Goal: Task Accomplishment & Management: Manage account settings

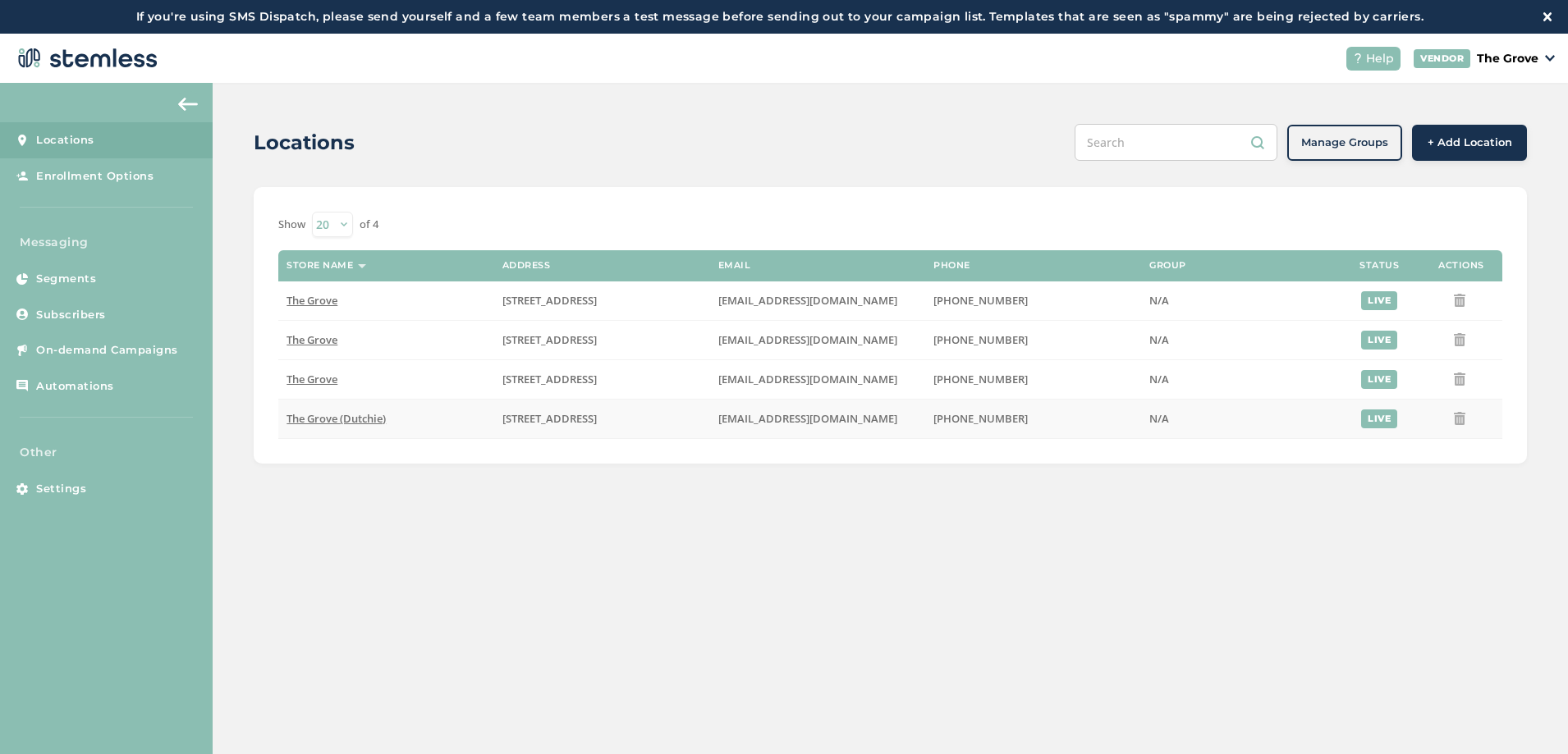
click at [334, 428] on td "The Grove (Dutchie)" at bounding box center [386, 418] width 216 height 39
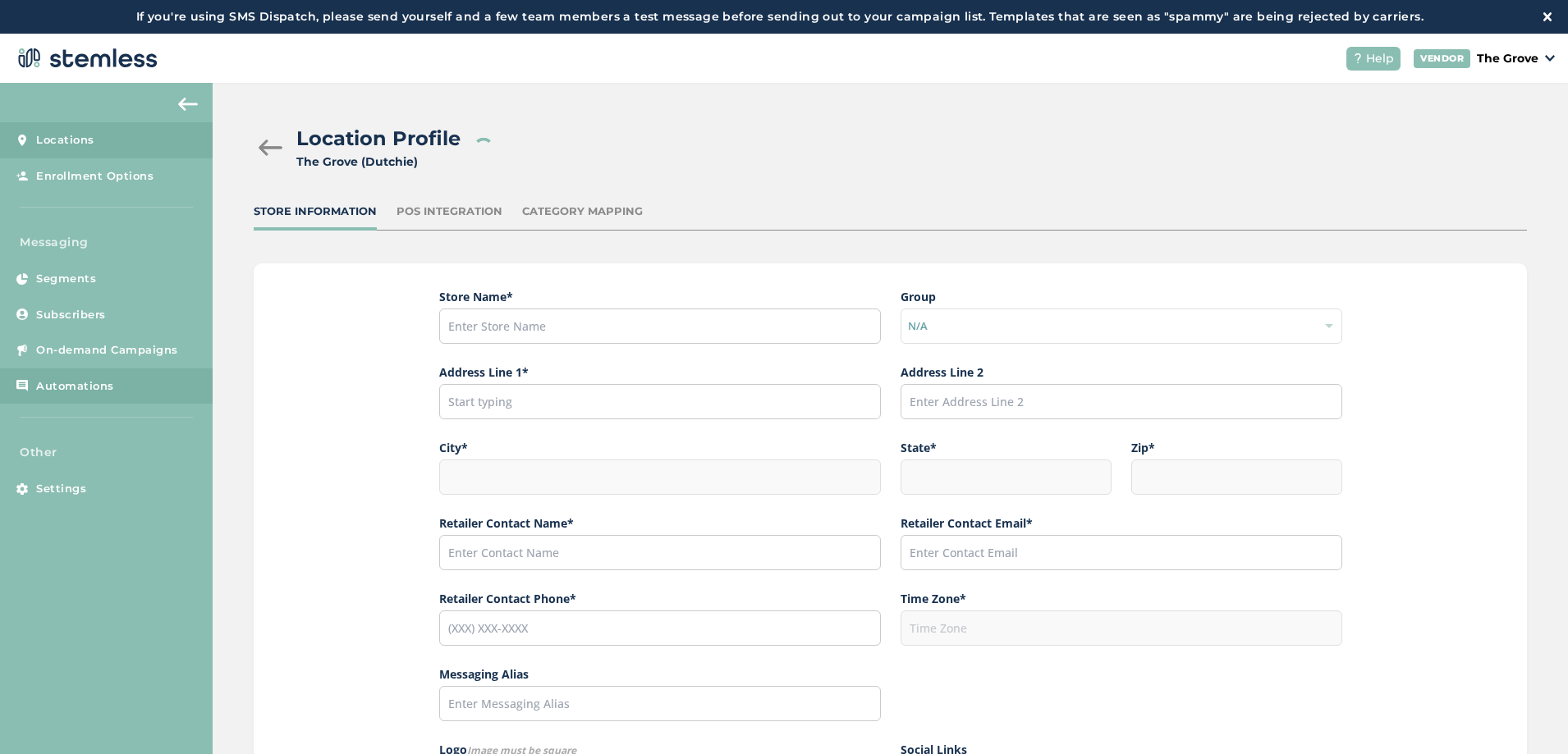
type input "The Grove (Dutchie)"
type input "[STREET_ADDRESS]"
type input "La Mesa"
type input "CA"
type input "91942"
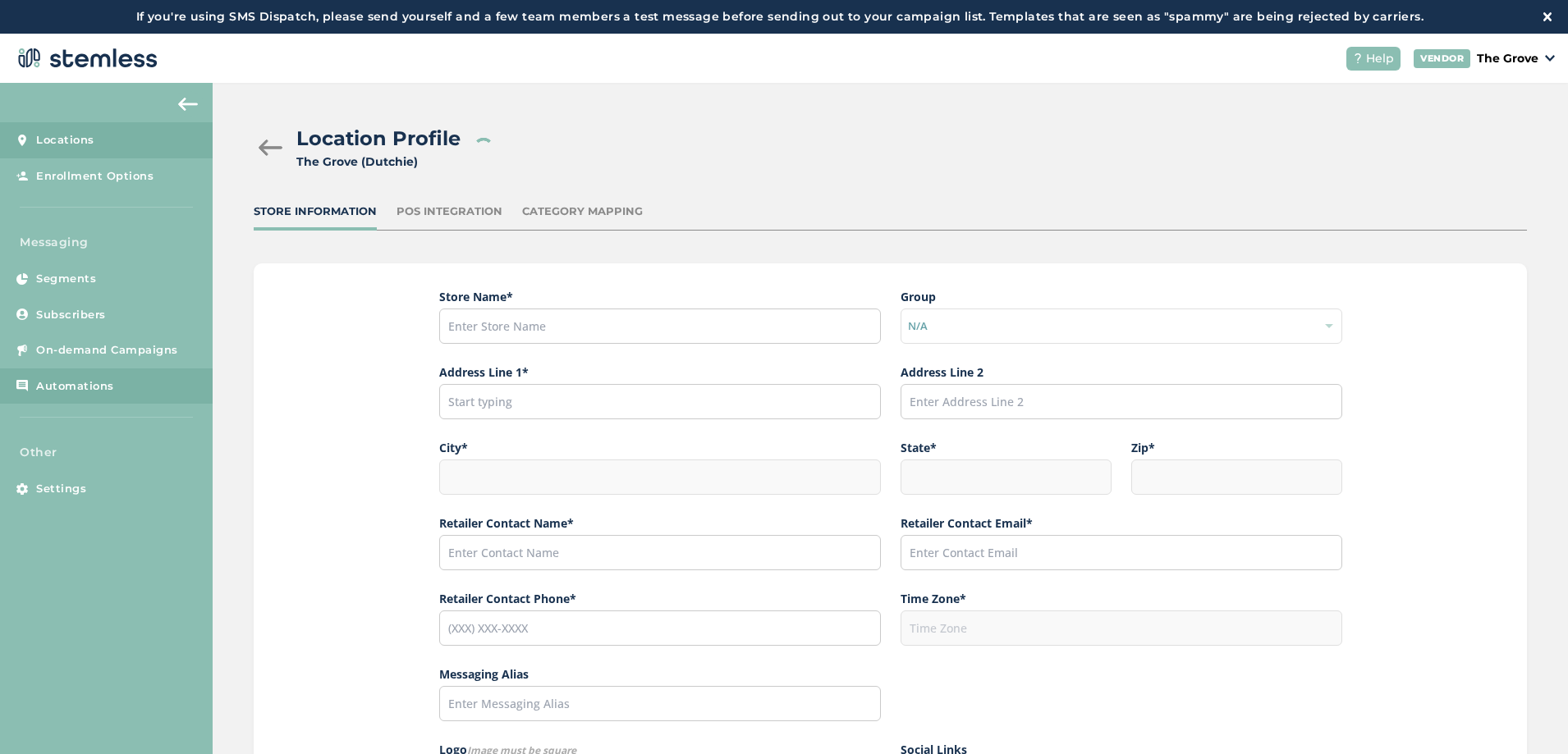
type input "[PERSON_NAME]"
type input "[EMAIL_ADDRESS][DOMAIN_NAME]"
type input "[PHONE_NUMBER]"
type input "America/Los_Angeles"
type input "The Grove"
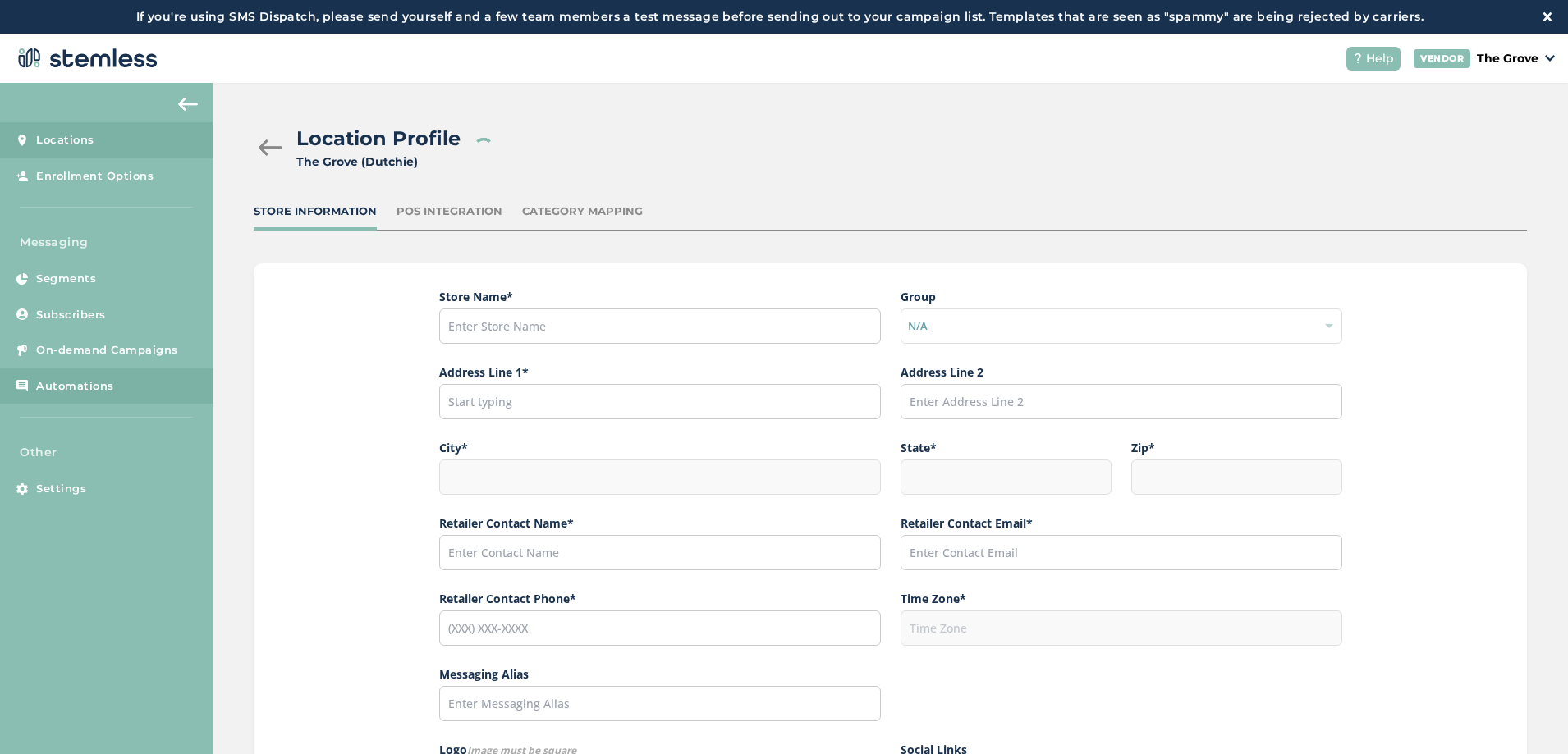
type input "[URL][DOMAIN_NAME][US_STATE]"
click at [431, 212] on div "POS Integration" at bounding box center [449, 211] width 106 height 17
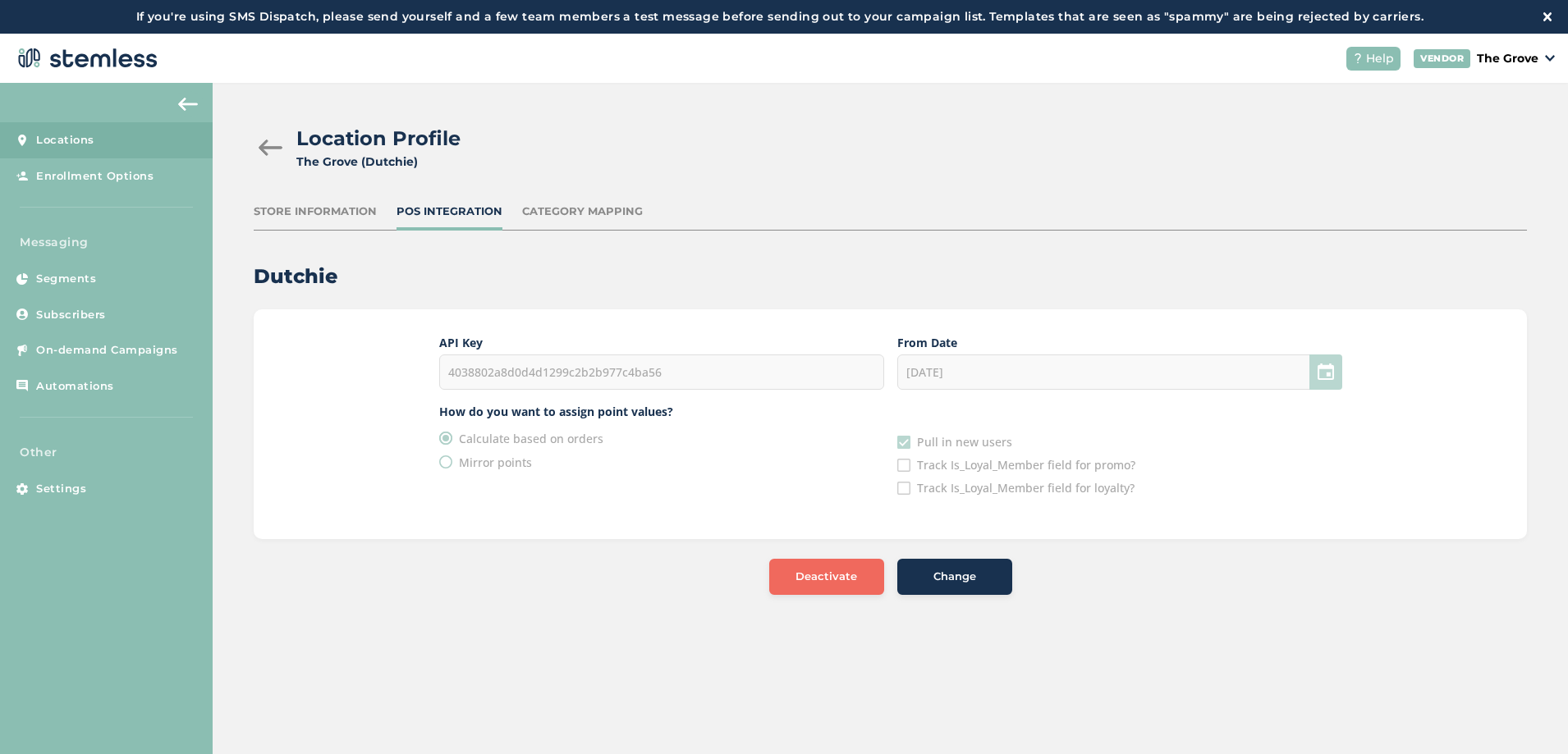
click at [1044, 372] on div "[DATE]" at bounding box center [1119, 372] width 445 height 36
click at [958, 581] on span "Change" at bounding box center [954, 576] width 42 height 17
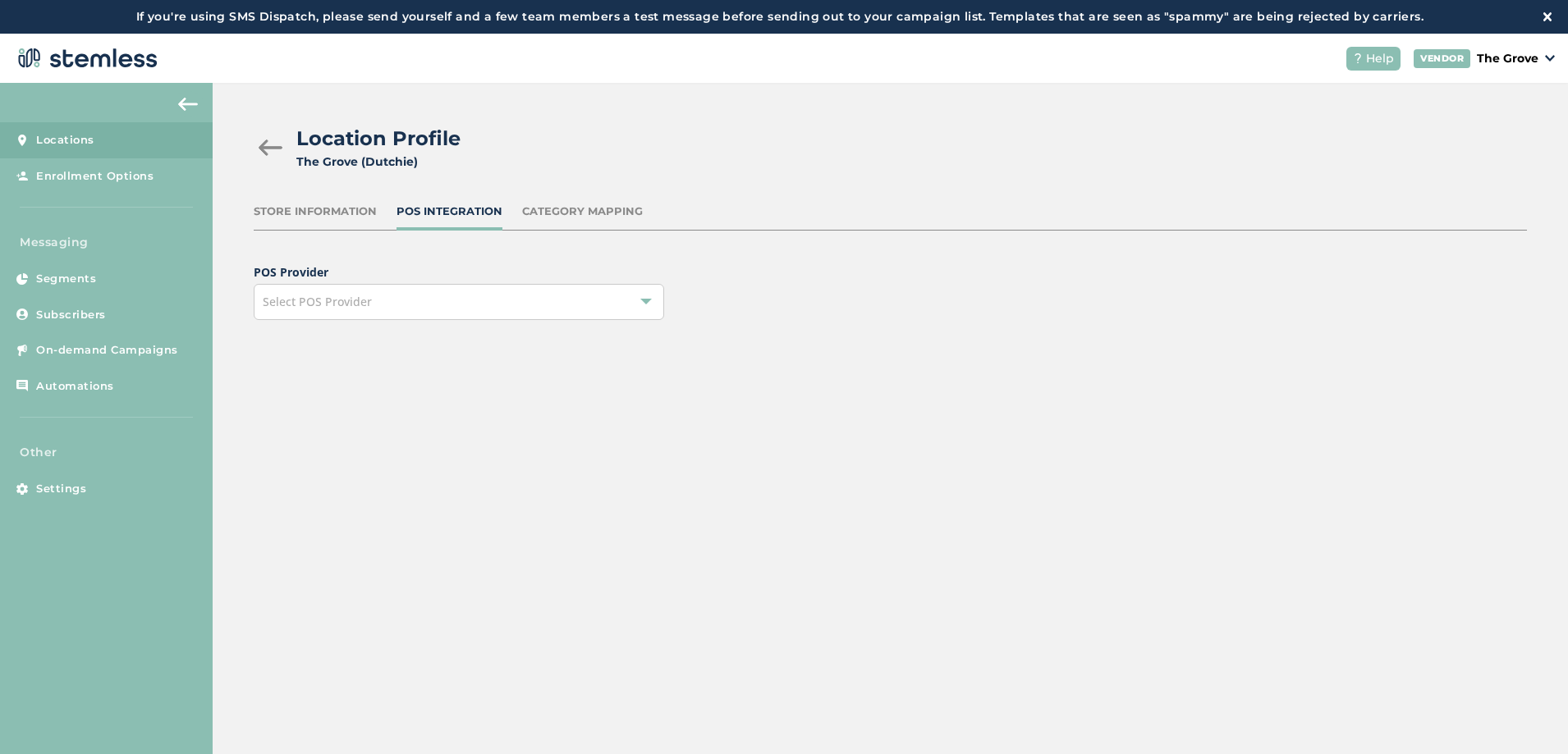
click at [336, 305] on span "Select POS Provider" at bounding box center [317, 302] width 110 height 16
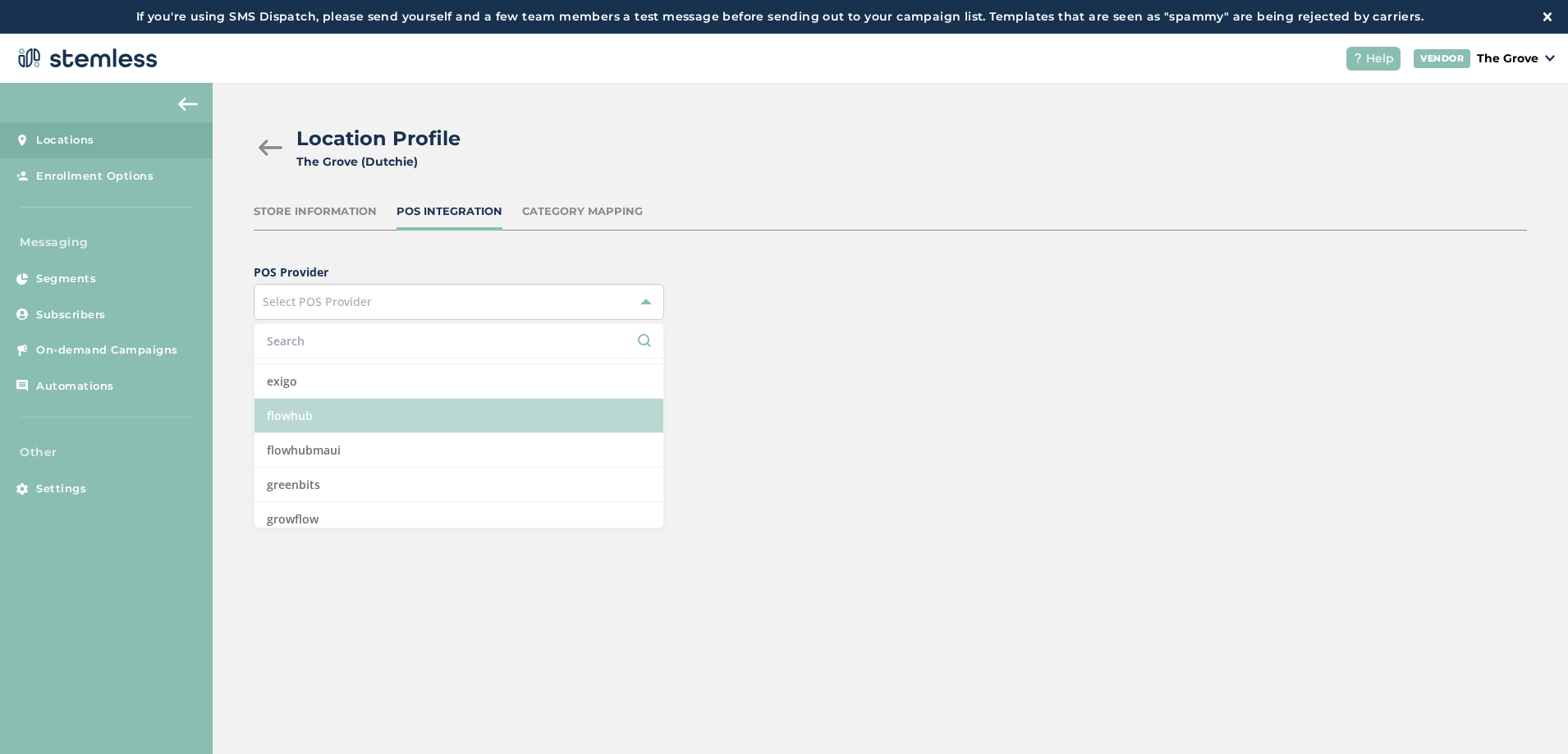
scroll to position [99, 0]
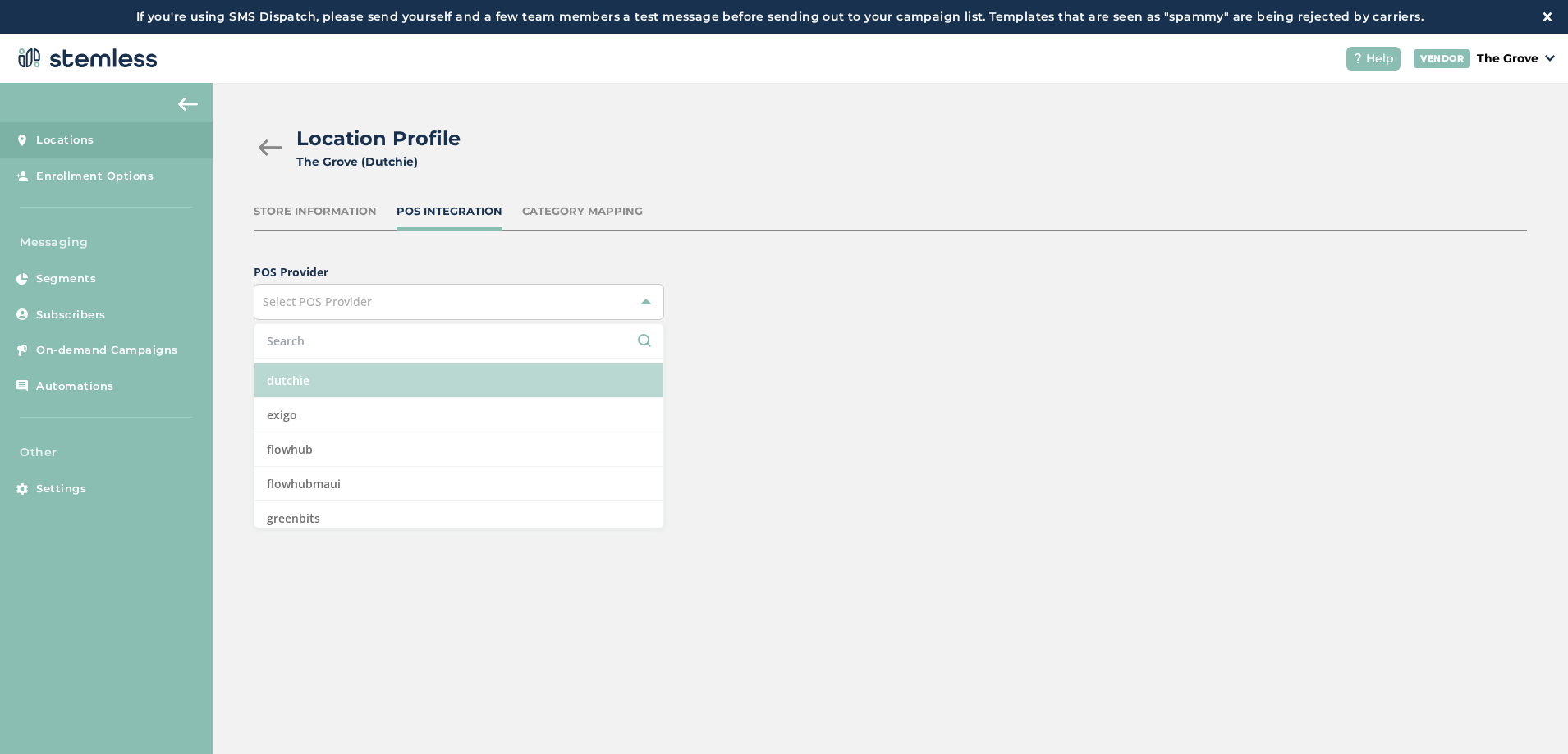
click at [325, 385] on li "dutchie" at bounding box center [459, 380] width 409 height 35
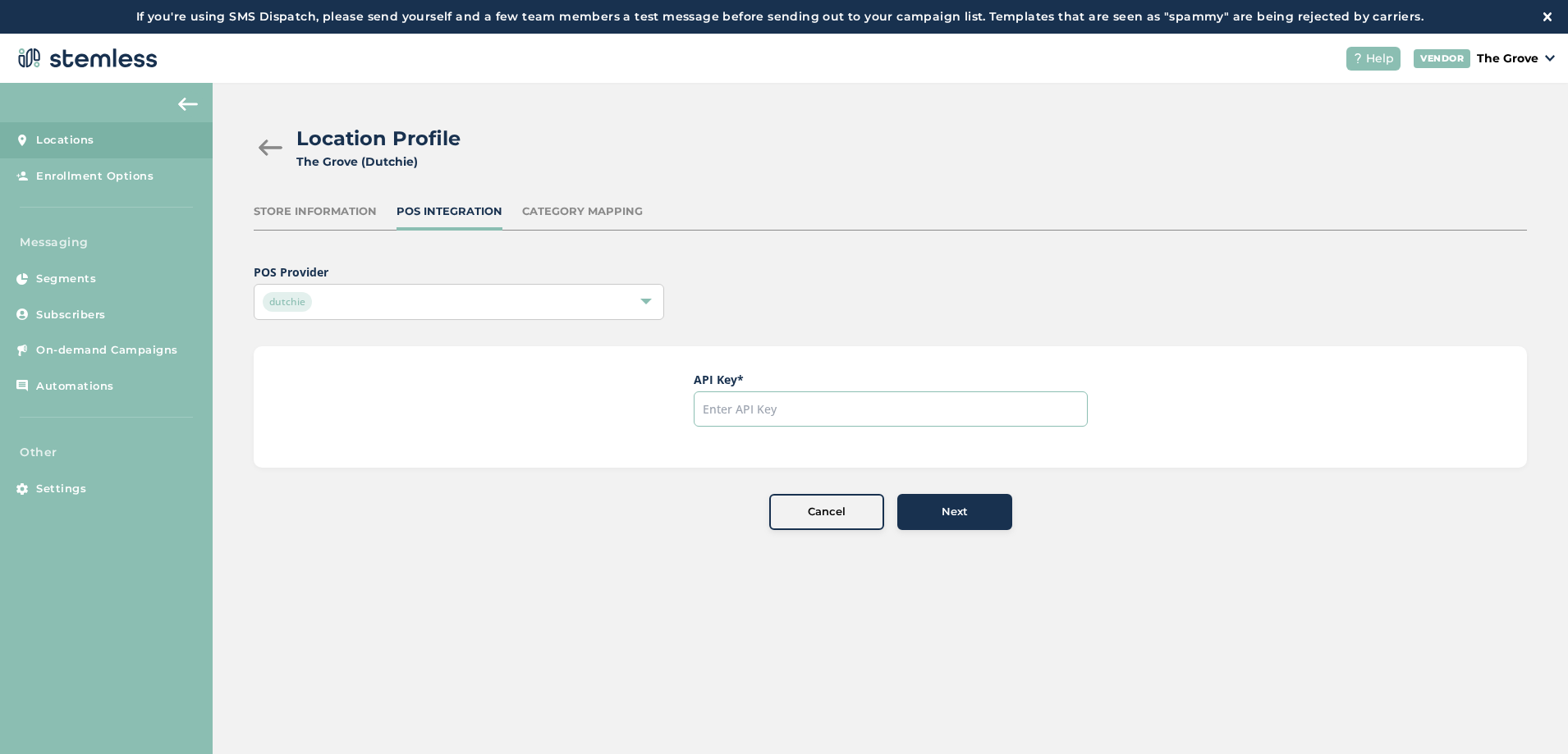
click at [827, 426] on input "text" at bounding box center [890, 410] width 394 height 36
click at [269, 150] on div at bounding box center [269, 147] width 33 height 17
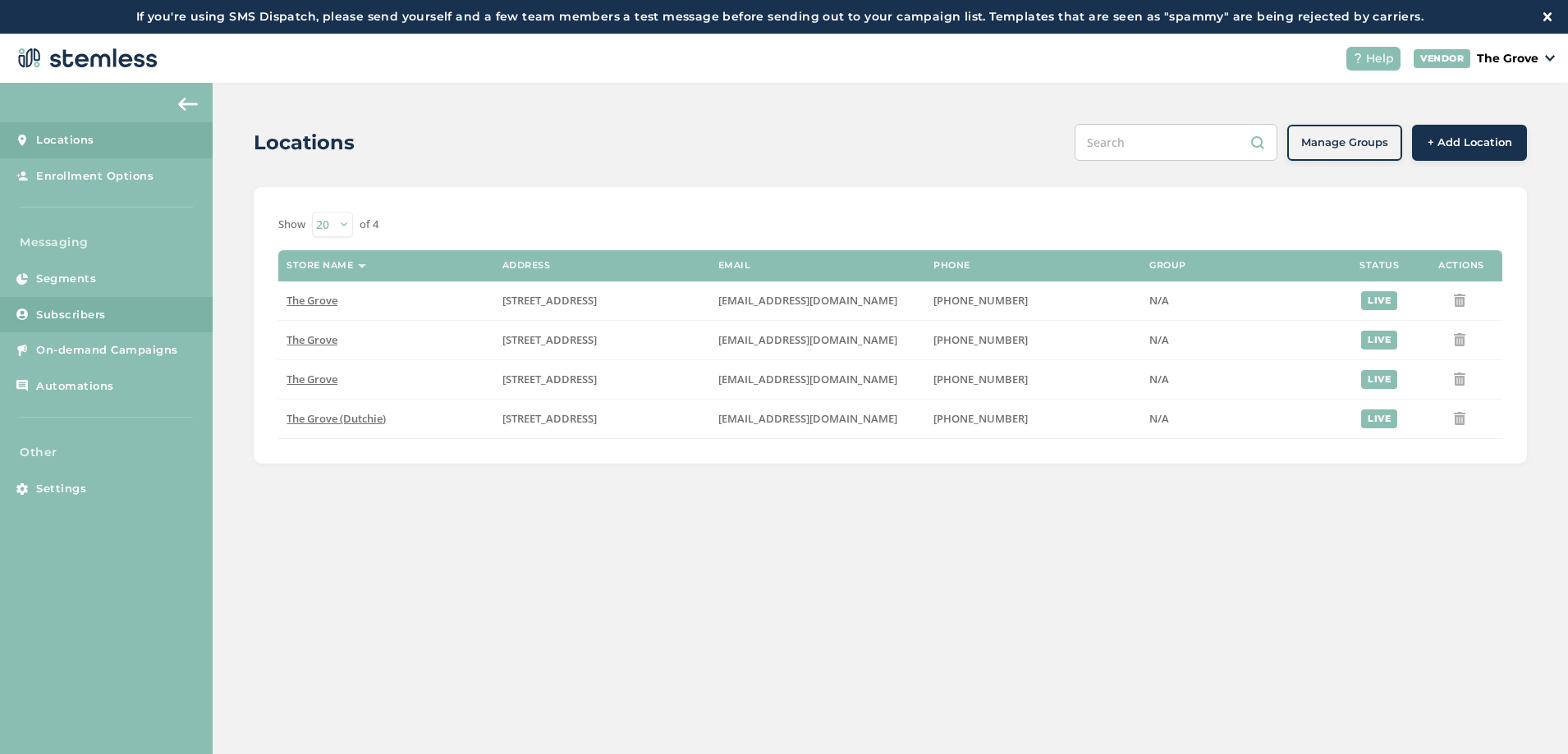
click at [96, 318] on span "Subscribers" at bounding box center [71, 315] width 70 height 17
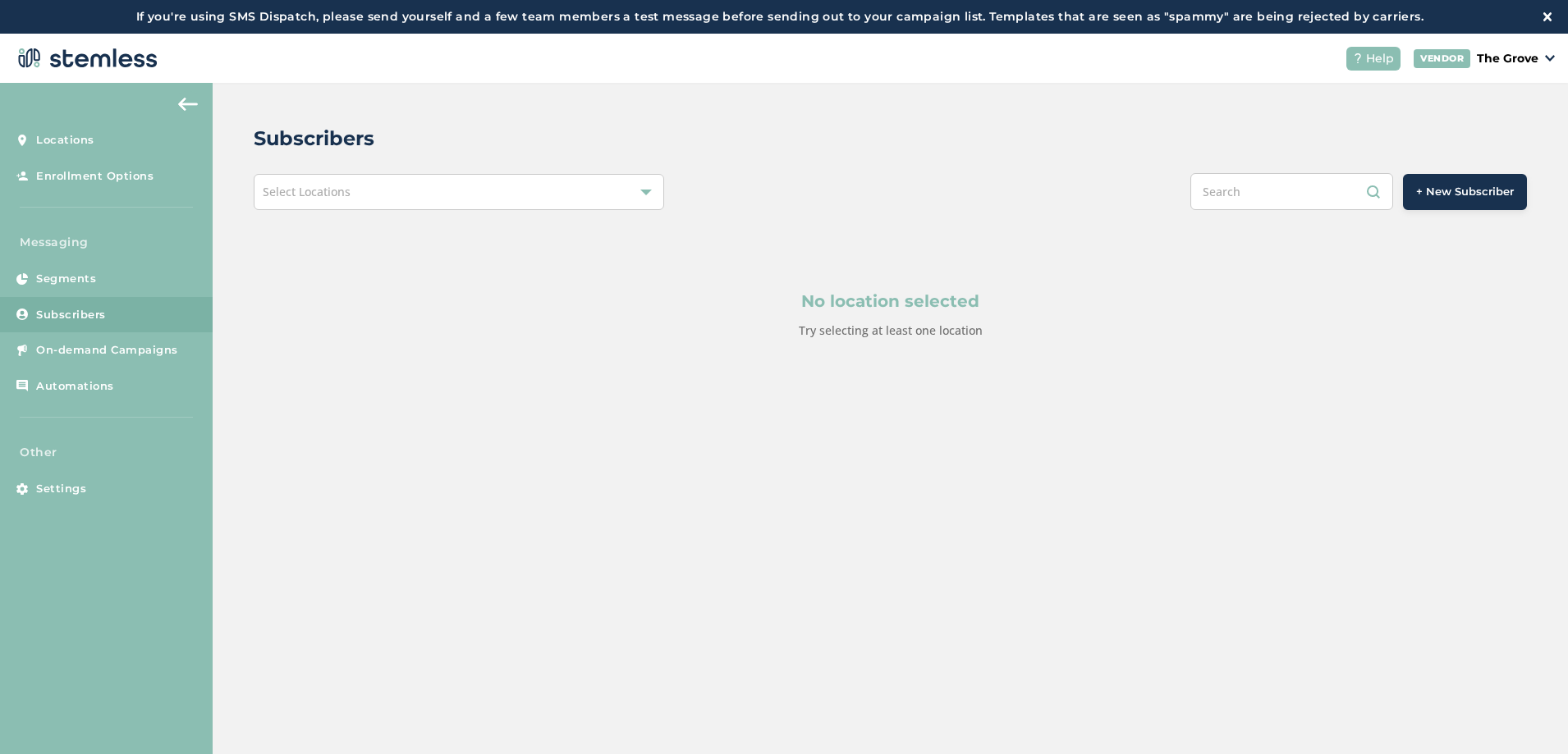
click at [272, 319] on div "No location selected Try selecting at least one location" at bounding box center [890, 314] width 1273 height 208
